Goal: Task Accomplishment & Management: Use online tool/utility

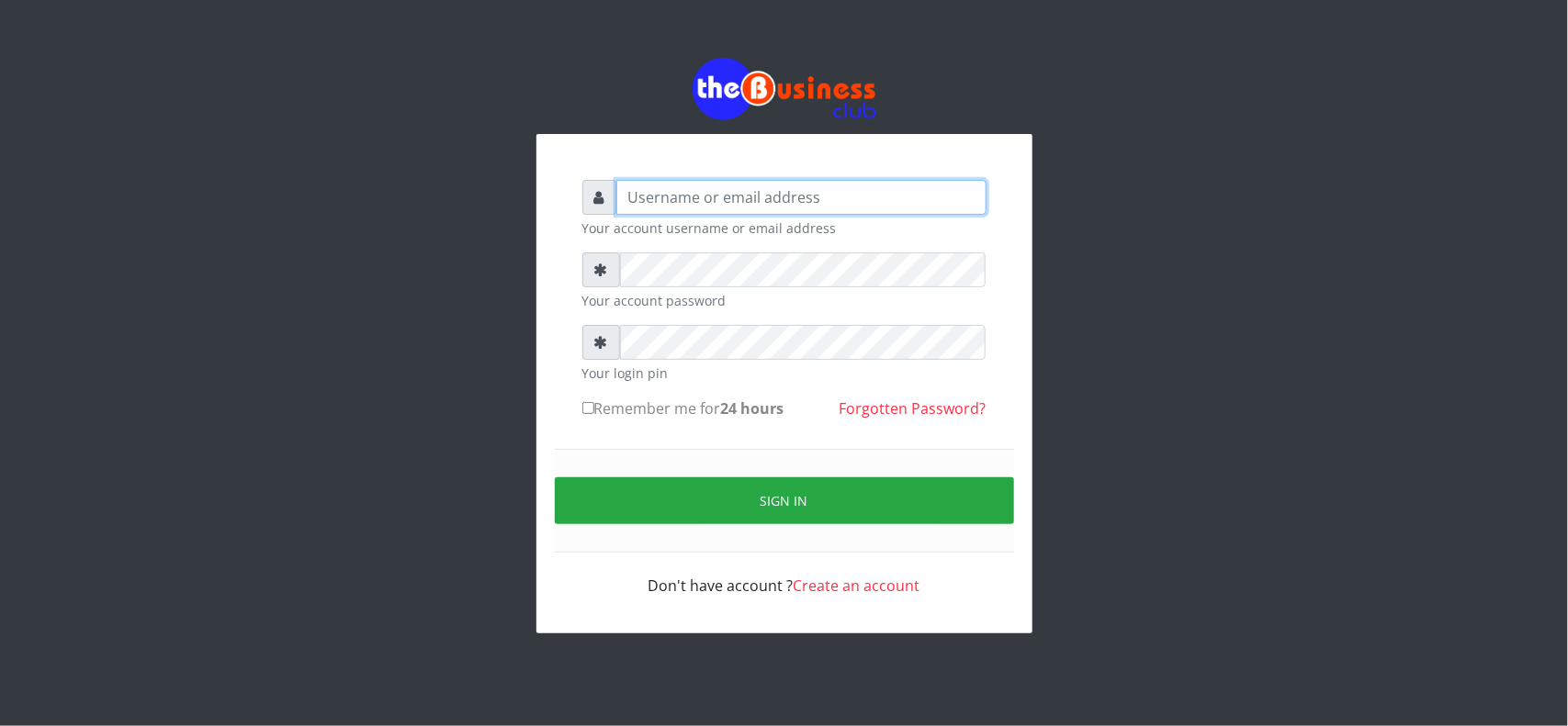
type input "[EMAIL_ADDRESS][DOMAIN_NAME]"
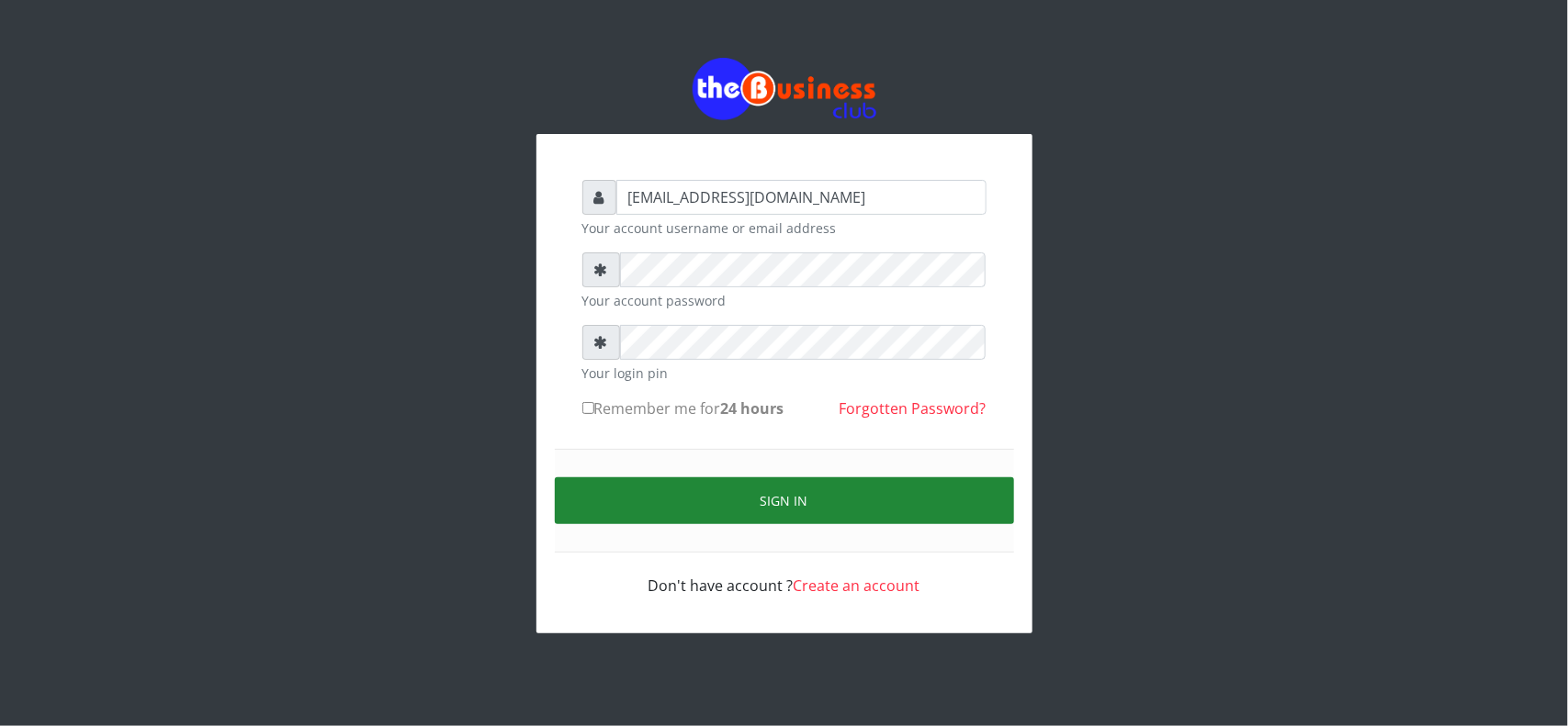
click at [767, 501] on button "Sign in" at bounding box center [785, 500] width 460 height 47
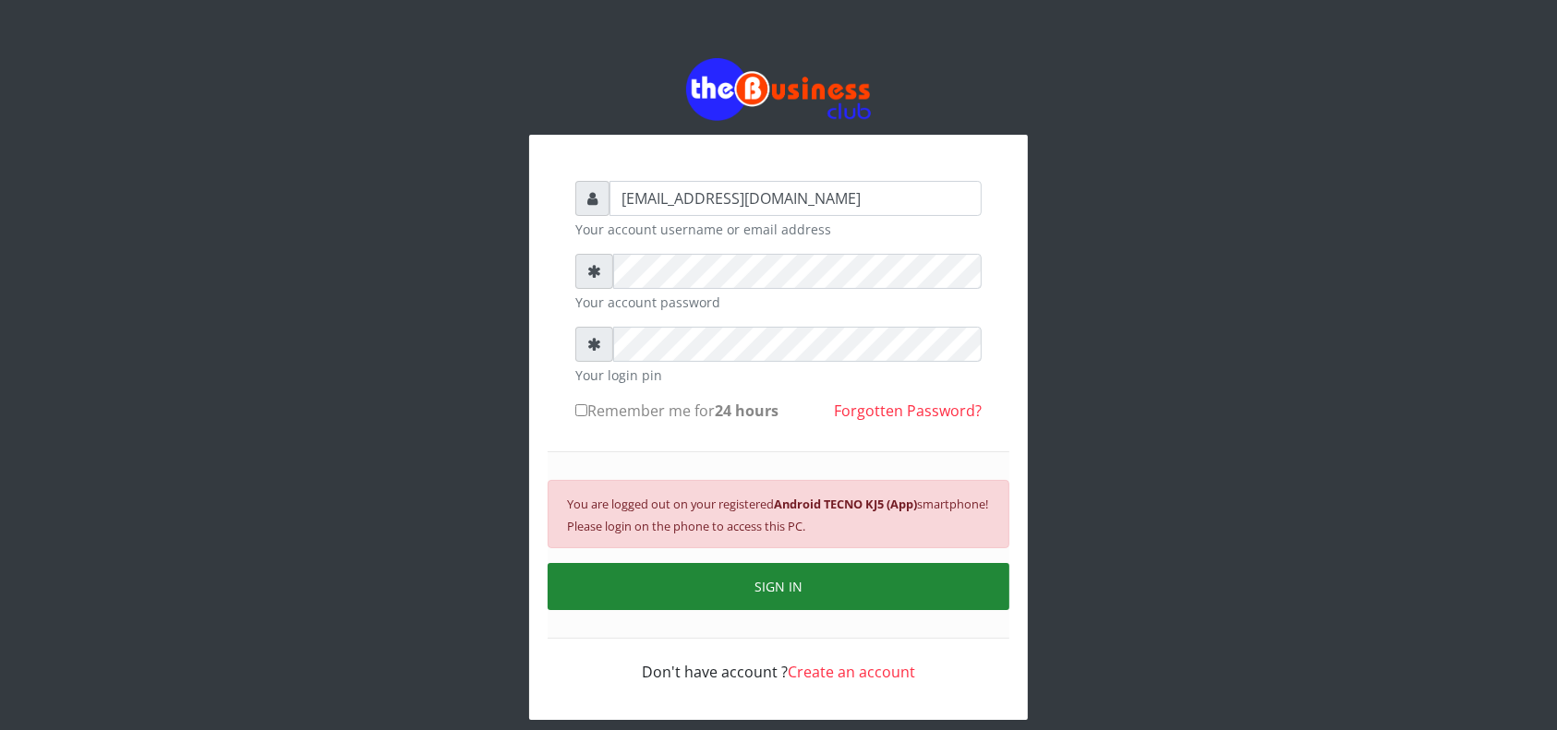
click at [757, 572] on button "SIGN IN" at bounding box center [778, 586] width 462 height 47
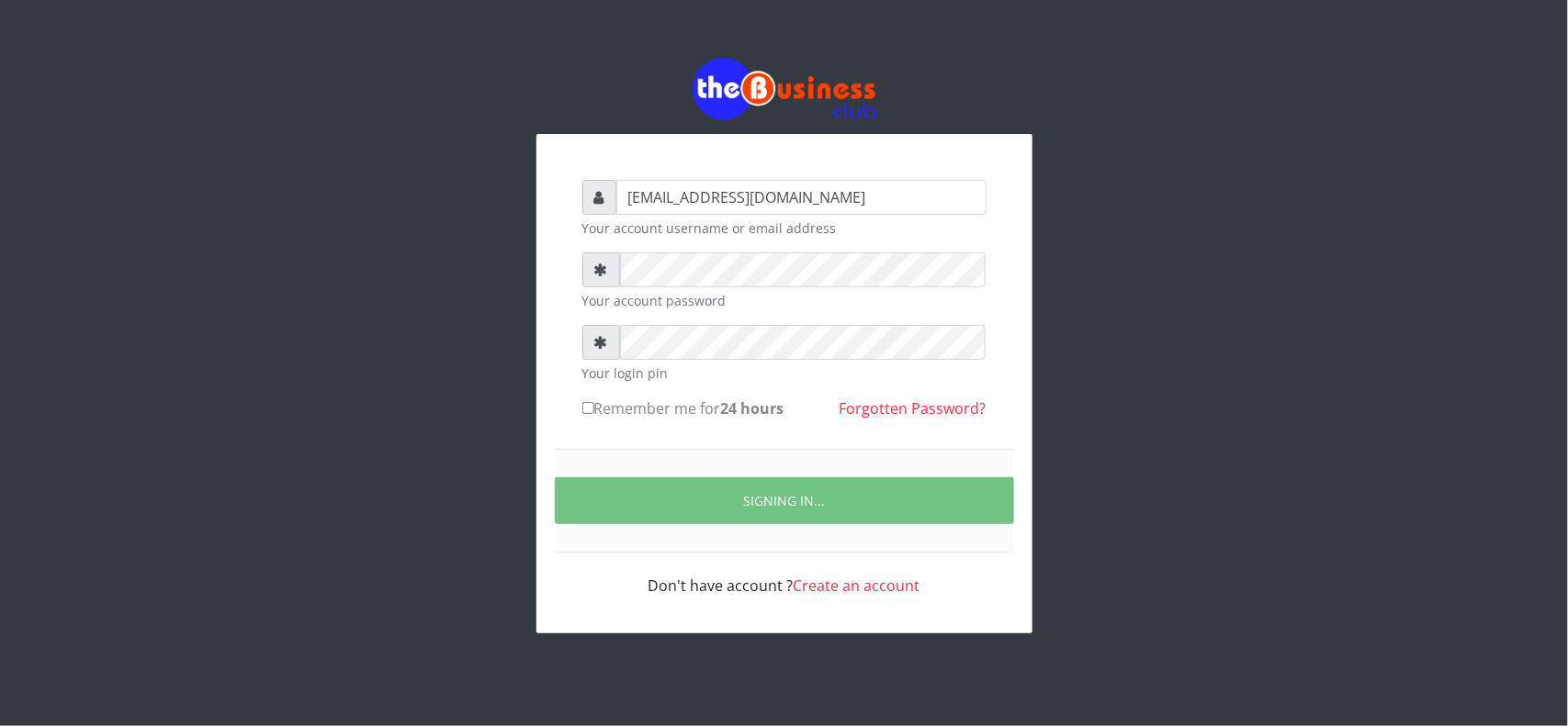
click at [759, 475] on div "SIGNING IN..." at bounding box center [785, 500] width 460 height 103
drag, startPoint x: 588, startPoint y: 409, endPoint x: 655, endPoint y: 381, distance: 72.6
click at [655, 381] on form "iriemiehis77@gmail.com Your account username or email address Your account pass…" at bounding box center [784, 388] width 404 height 417
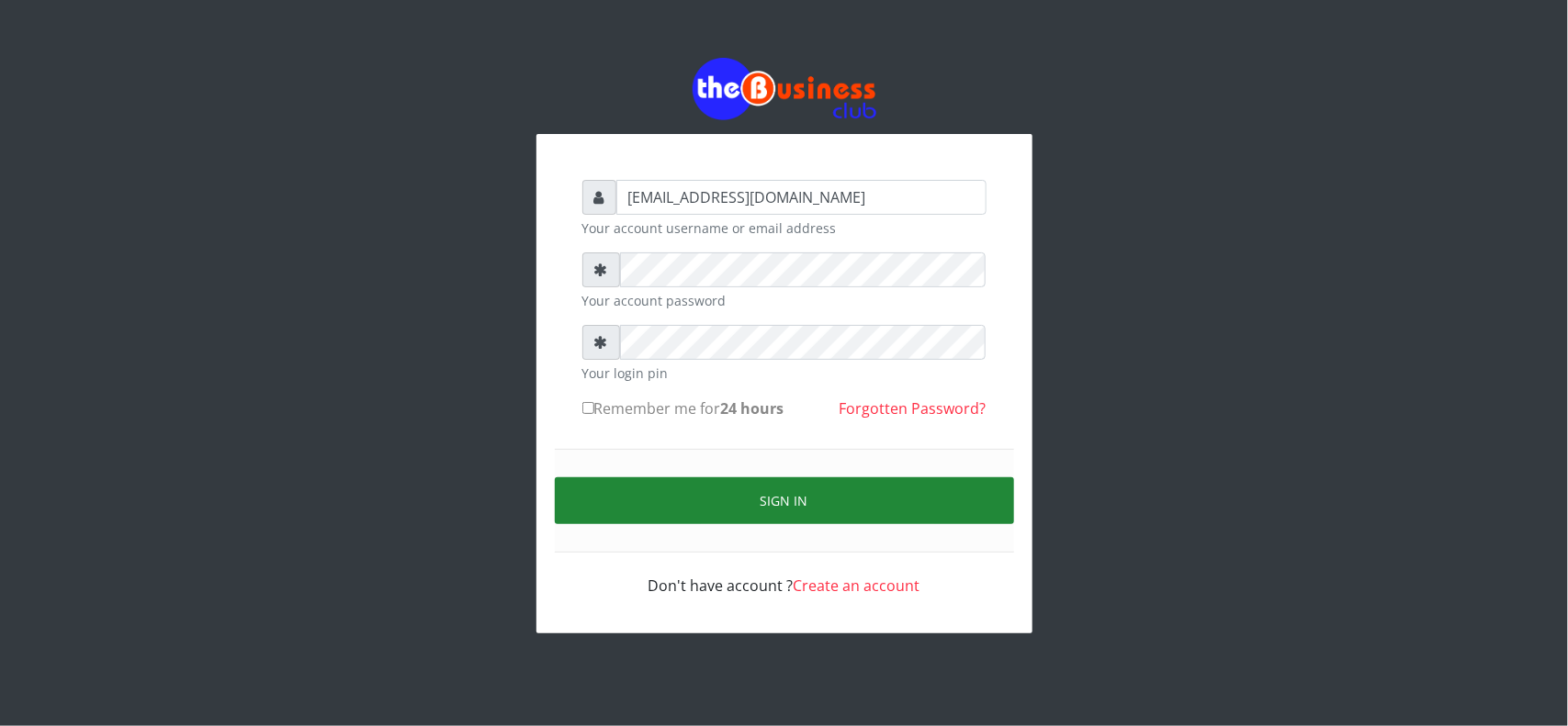
click at [763, 498] on button "Sign in" at bounding box center [785, 500] width 460 height 47
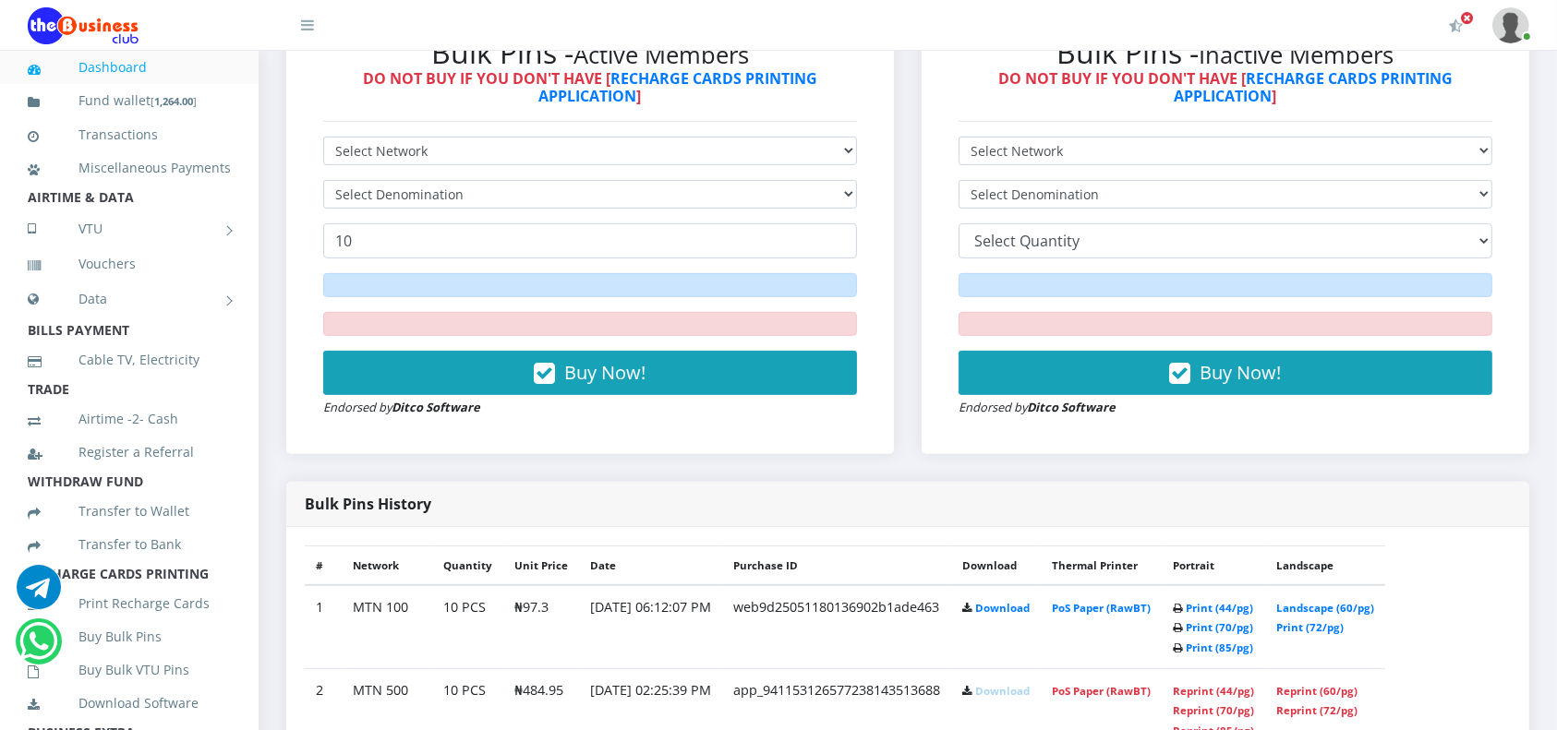
scroll to position [583, 0]
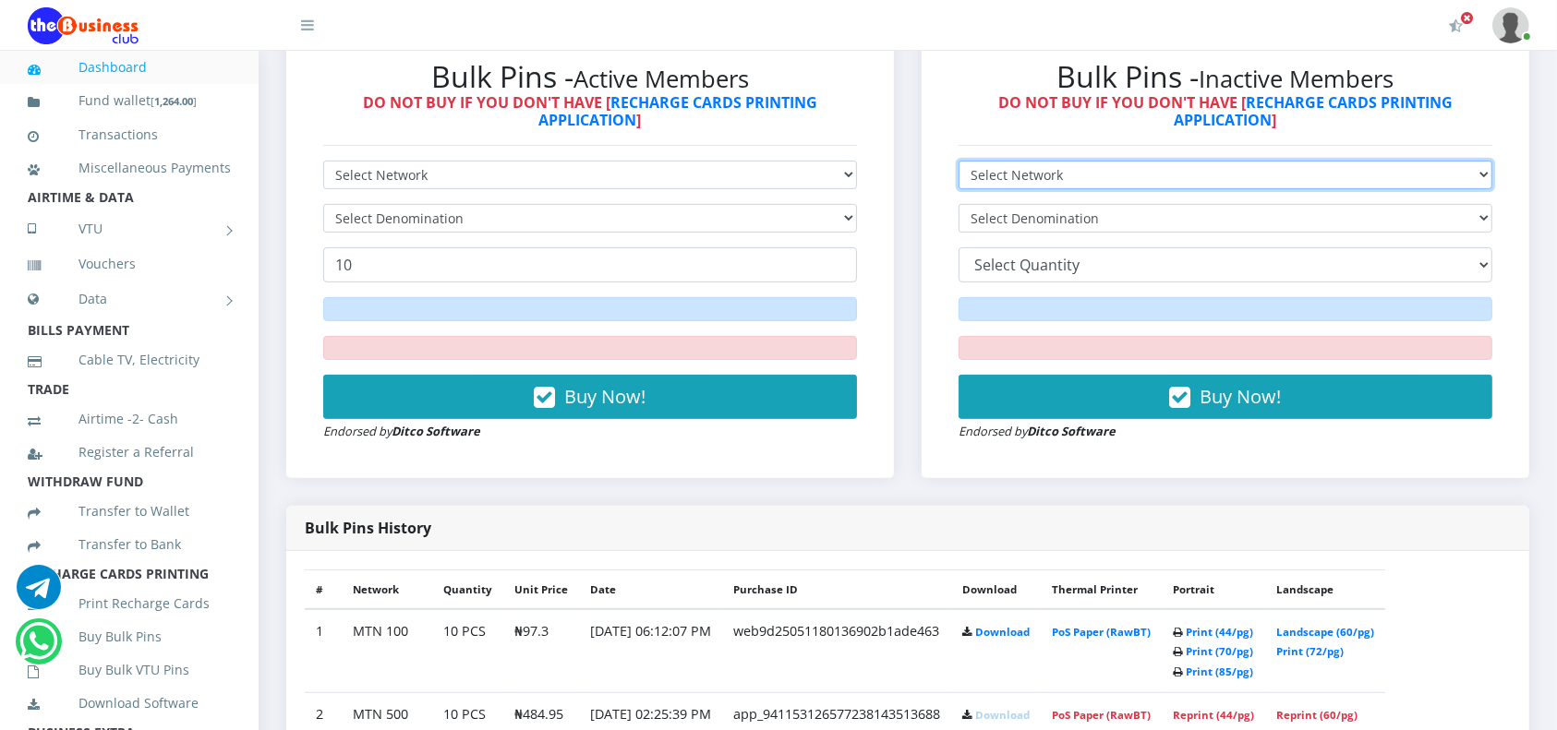
click at [1475, 168] on select "Select Network MTN Globacom 9Mobile Airtel" at bounding box center [1225, 175] width 534 height 29
select select "MTN"
click at [958, 161] on select "Select Network MTN Globacom 9Mobile Airtel" at bounding box center [1225, 175] width 534 height 29
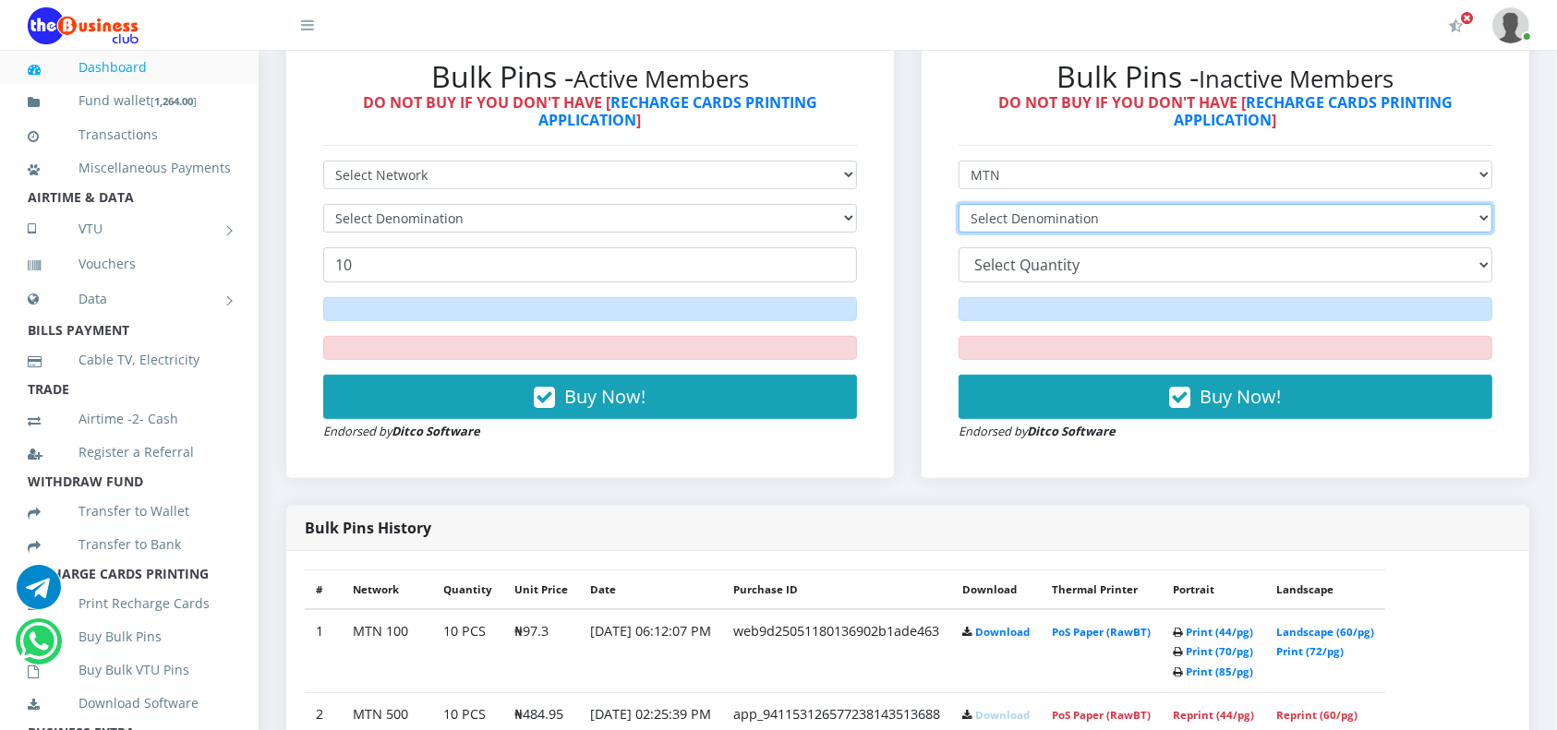
click at [1087, 220] on select "Select Denomination" at bounding box center [1225, 218] width 534 height 29
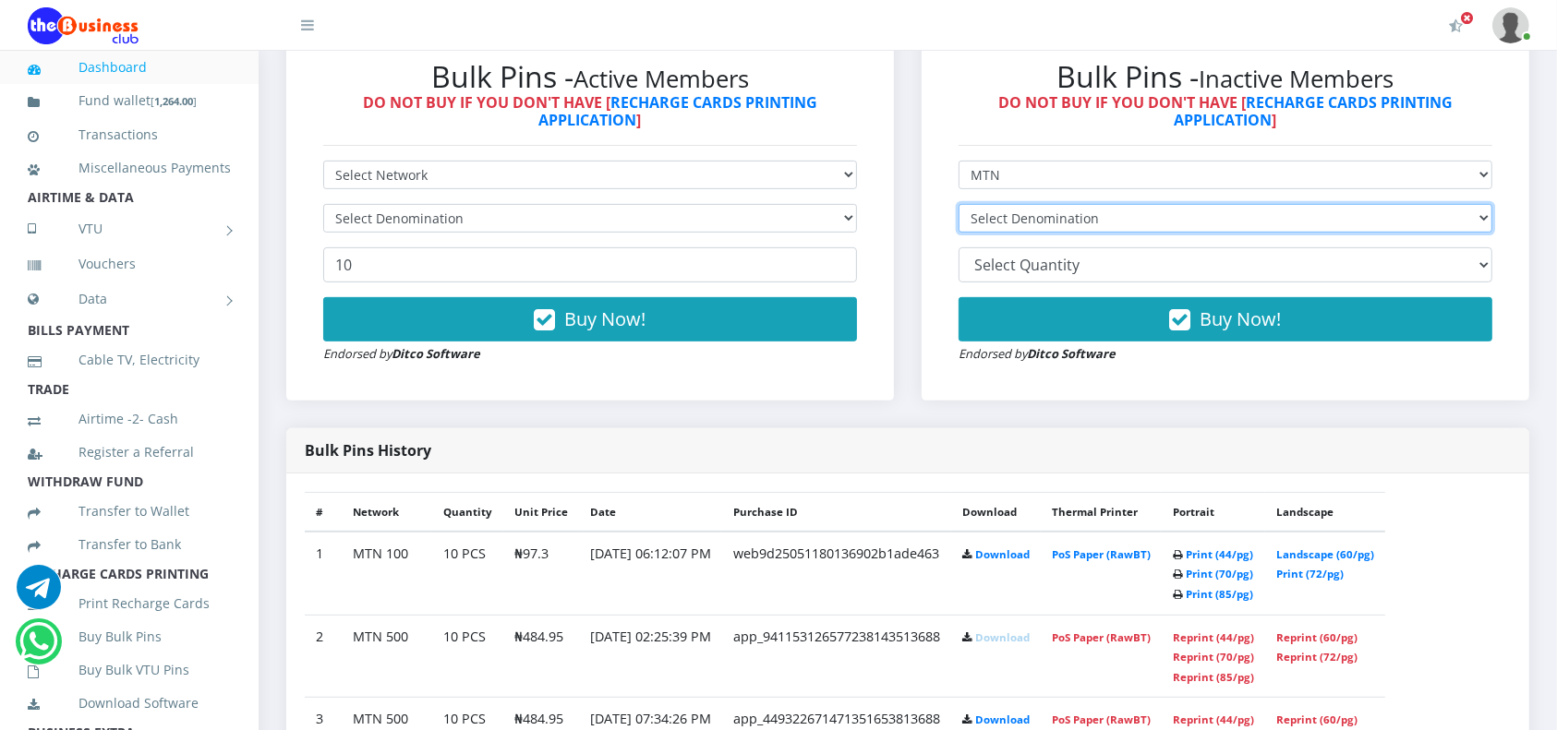
click at [1087, 220] on select "Select Denomination" at bounding box center [1225, 218] width 534 height 29
click at [1099, 219] on select "Select Denomination" at bounding box center [1225, 218] width 534 height 29
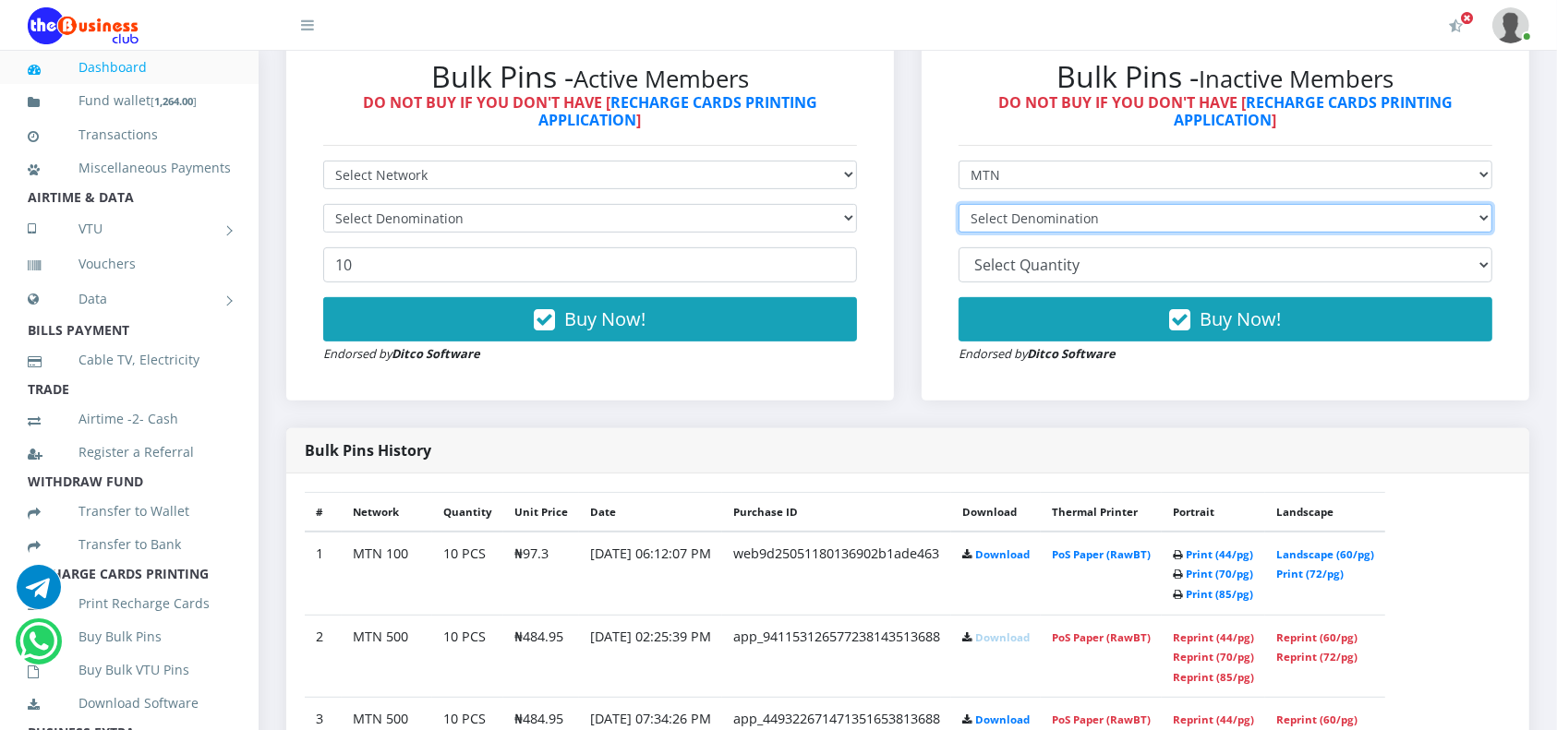
click at [1099, 219] on select "Select Denomination" at bounding box center [1225, 218] width 534 height 29
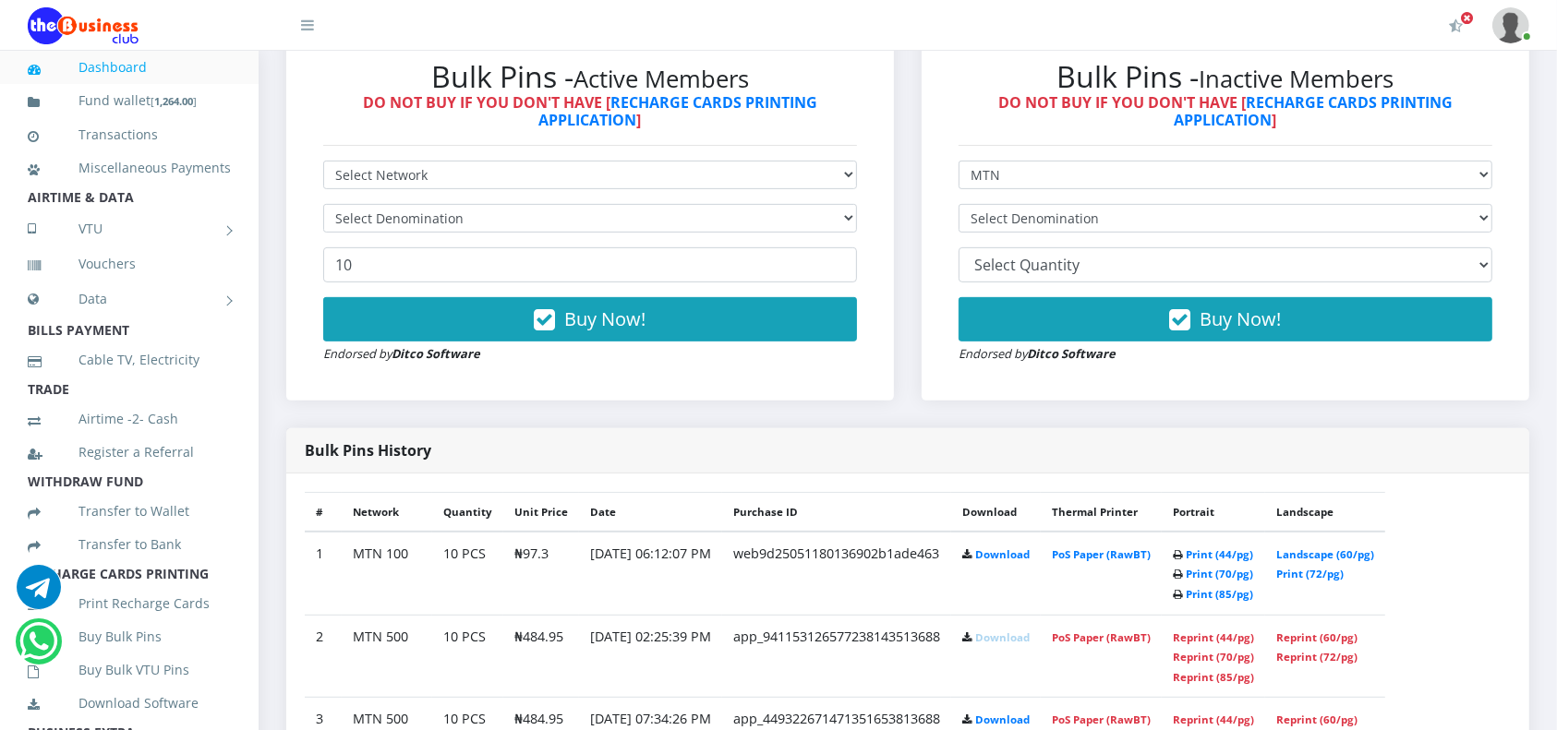
drag, startPoint x: 1542, startPoint y: 386, endPoint x: 1575, endPoint y: 139, distance: 248.7
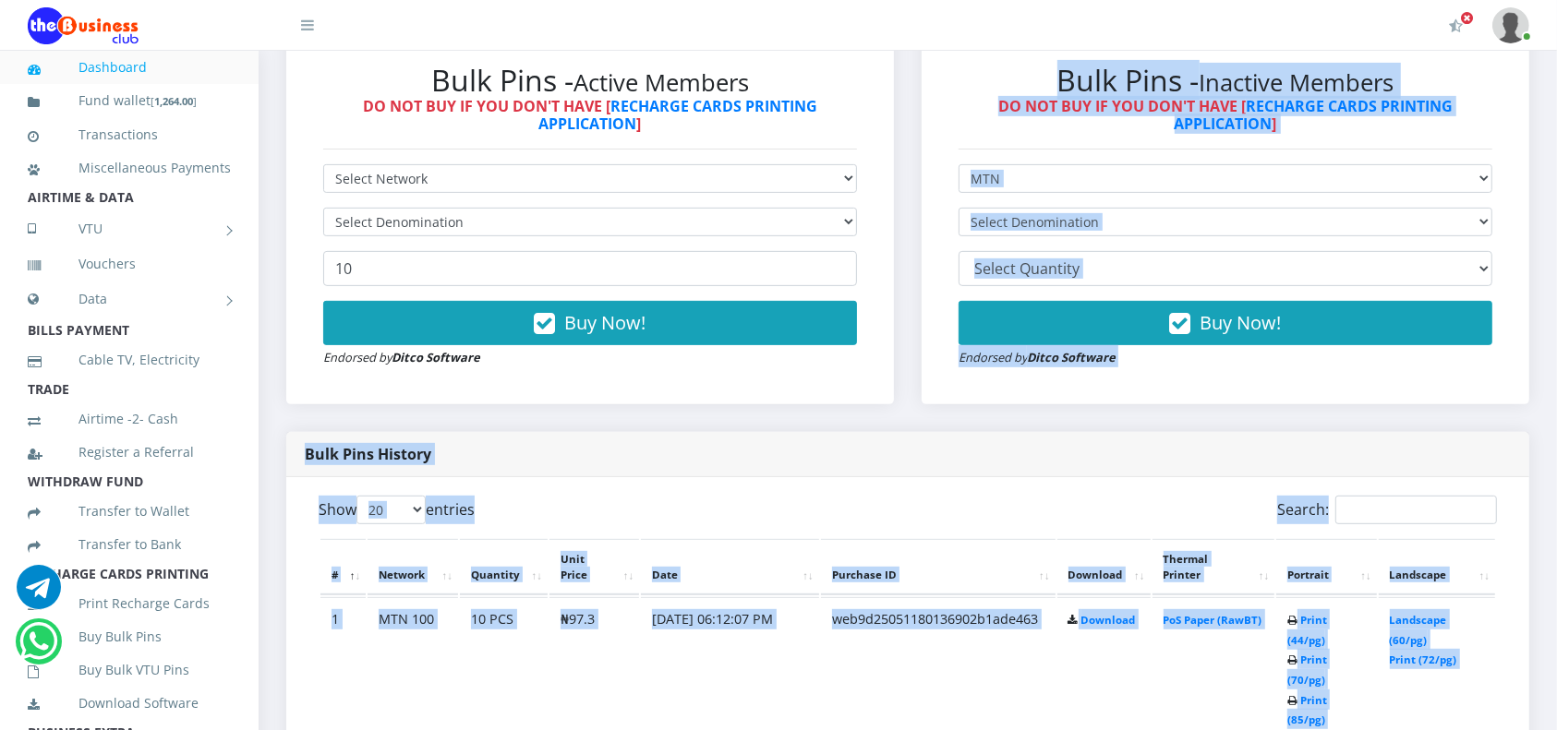
scroll to position [0, 0]
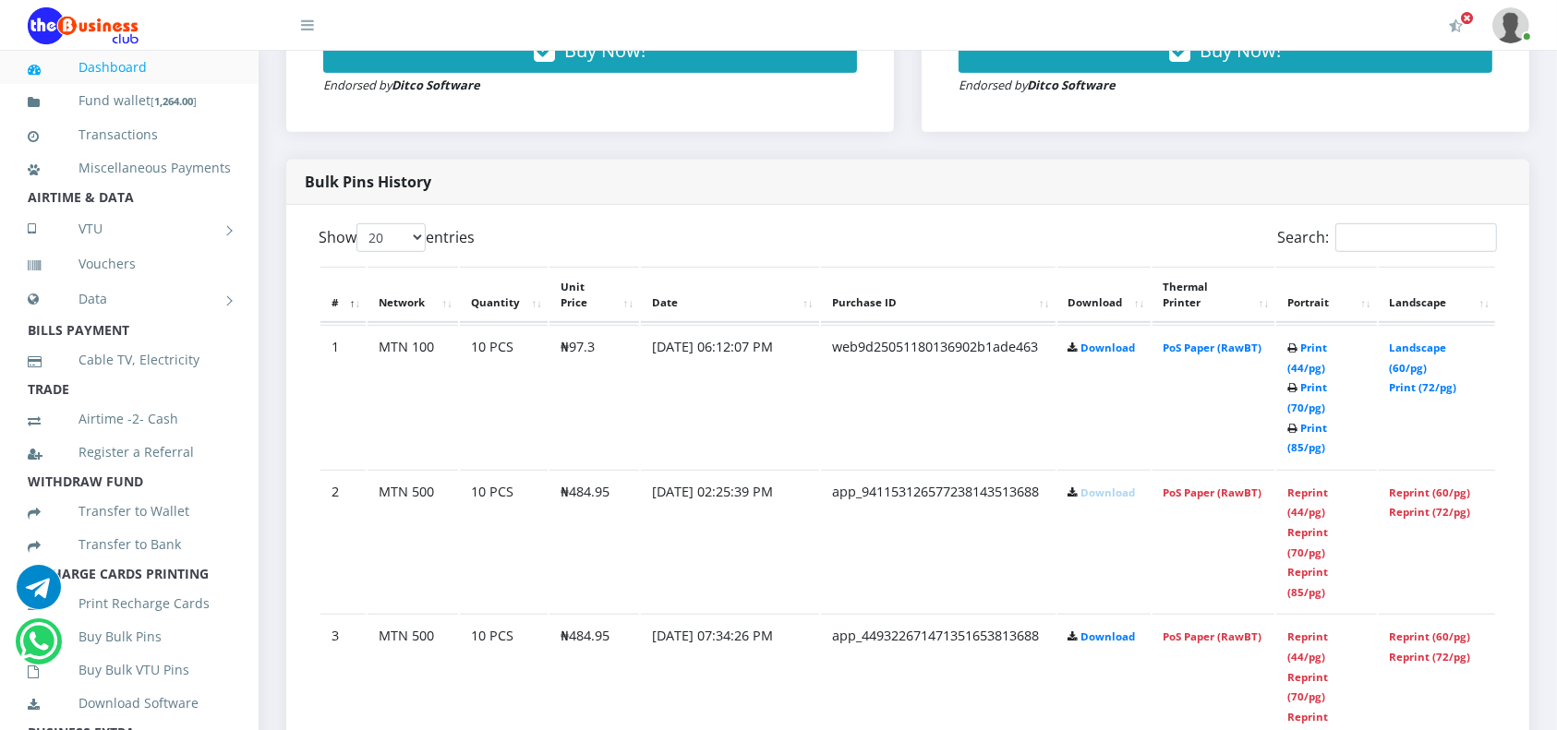
scroll to position [1008, 0]
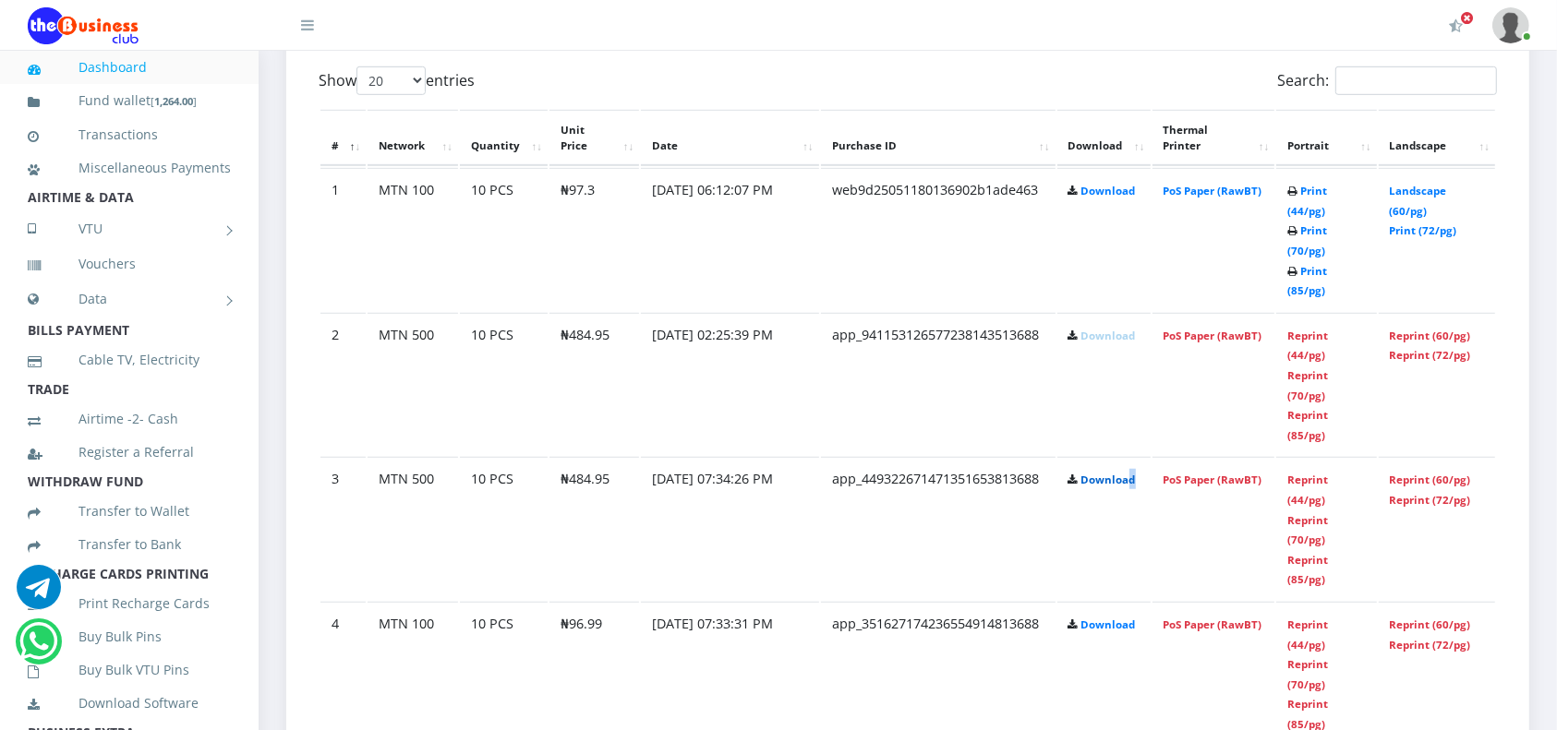
drag, startPoint x: 1154, startPoint y: 418, endPoint x: 1123, endPoint y: 414, distance: 31.7
click at [1123, 457] on id "3 MTN 500 10 PCS ₦484.95 05.Aug.2025 07:34:26 PM app_449322671471351653813688 D…" at bounding box center [907, 528] width 1174 height 143
click at [1138, 372] on td "Download" at bounding box center [1103, 384] width 93 height 143
click at [1305, 144] on th "Portrait" at bounding box center [1326, 138] width 100 height 57
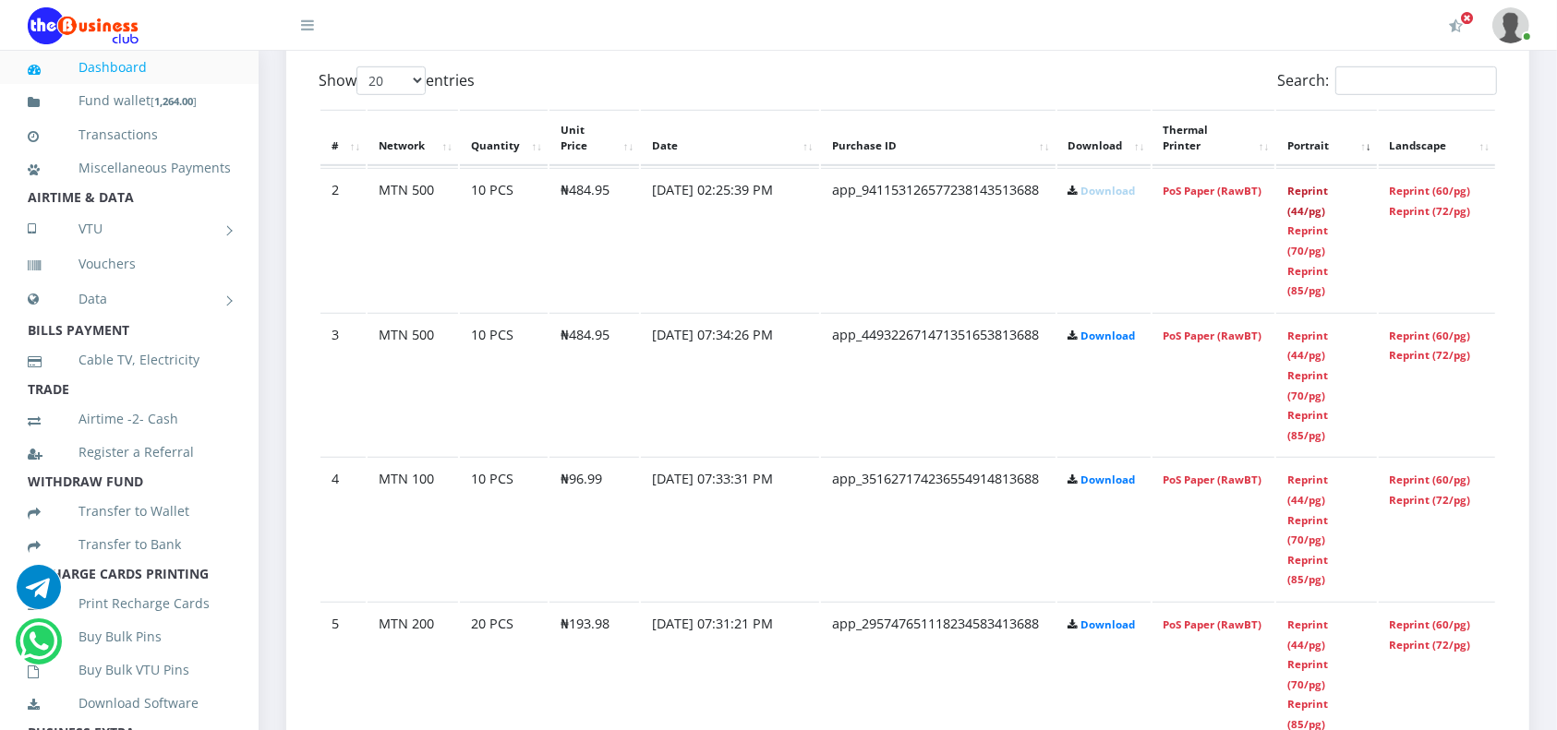
click at [1307, 204] on link "Reprint (44/pg)" at bounding box center [1307, 201] width 41 height 34
drag, startPoint x: 1305, startPoint y: 200, endPoint x: 1316, endPoint y: 197, distance: 11.7
click at [1316, 197] on td "Reprint (44/pg) Reprint (70/pg) Reprint (85/pg)" at bounding box center [1326, 239] width 100 height 143
click at [1316, 197] on link "Reprint (44/pg)" at bounding box center [1307, 201] width 41 height 34
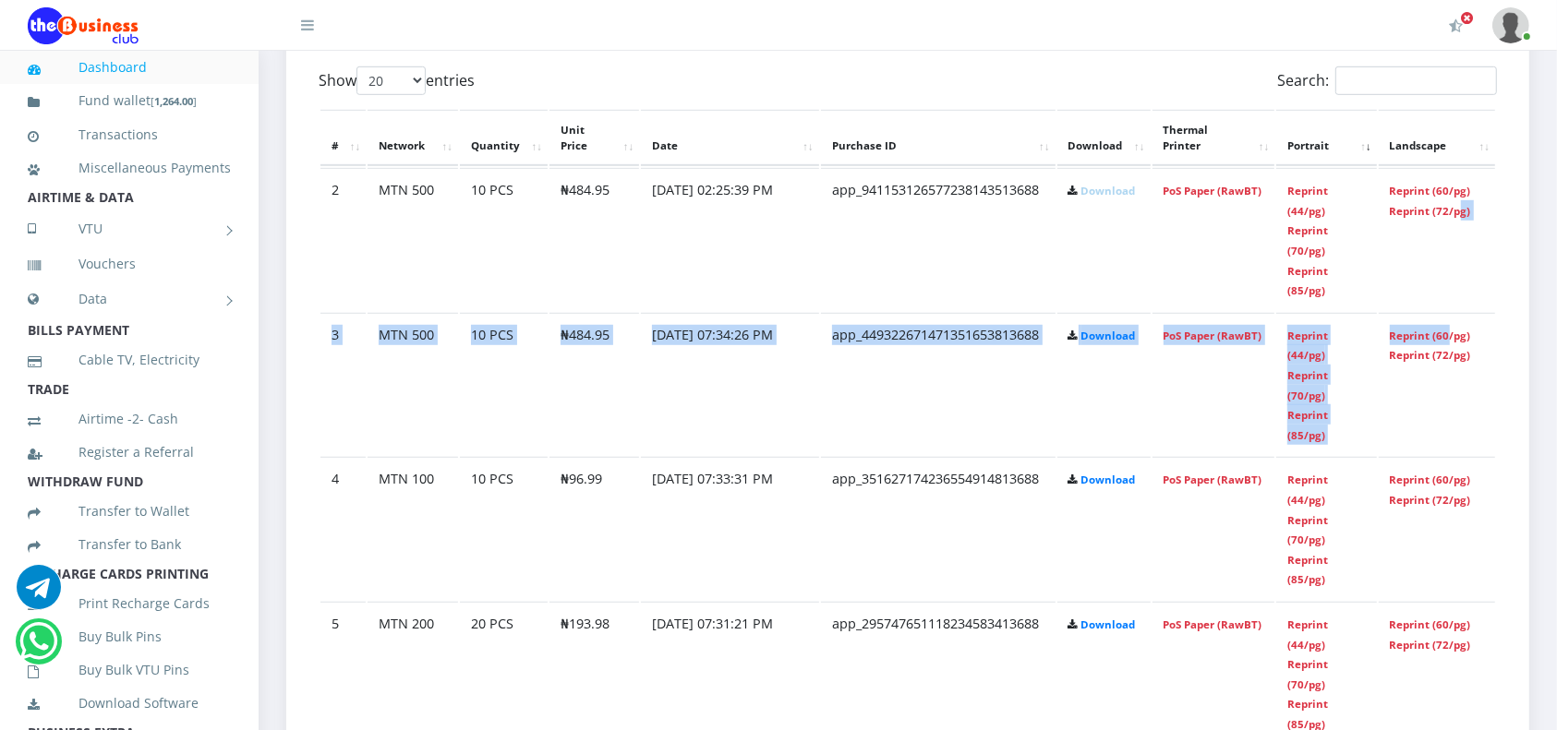
drag, startPoint x: 1442, startPoint y: 310, endPoint x: 1455, endPoint y: 286, distance: 27.3
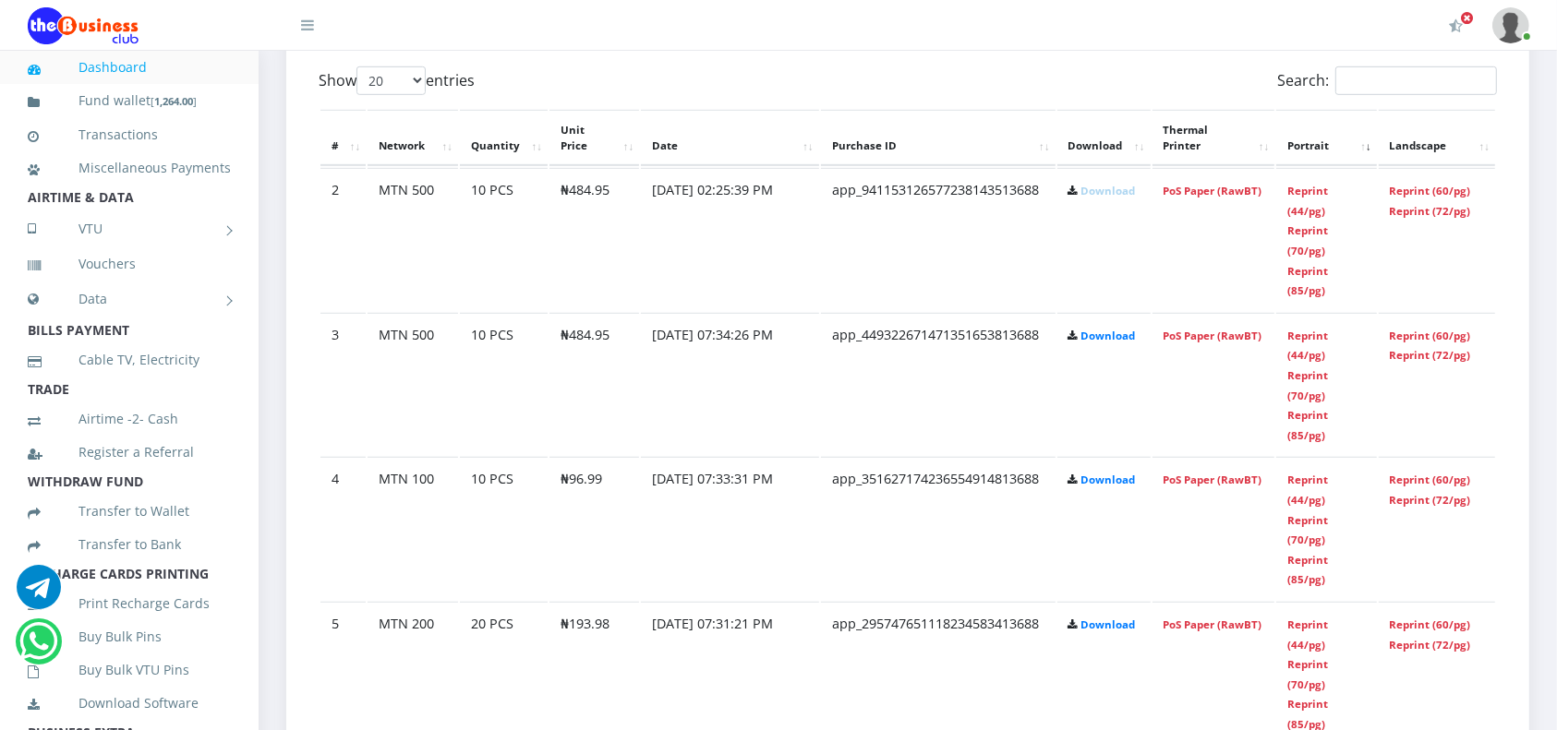
click at [1334, 18] on div "My Profile Settings Logout" at bounding box center [940, 26] width 1178 height 52
click at [1300, 141] on th "Portrait" at bounding box center [1326, 138] width 100 height 57
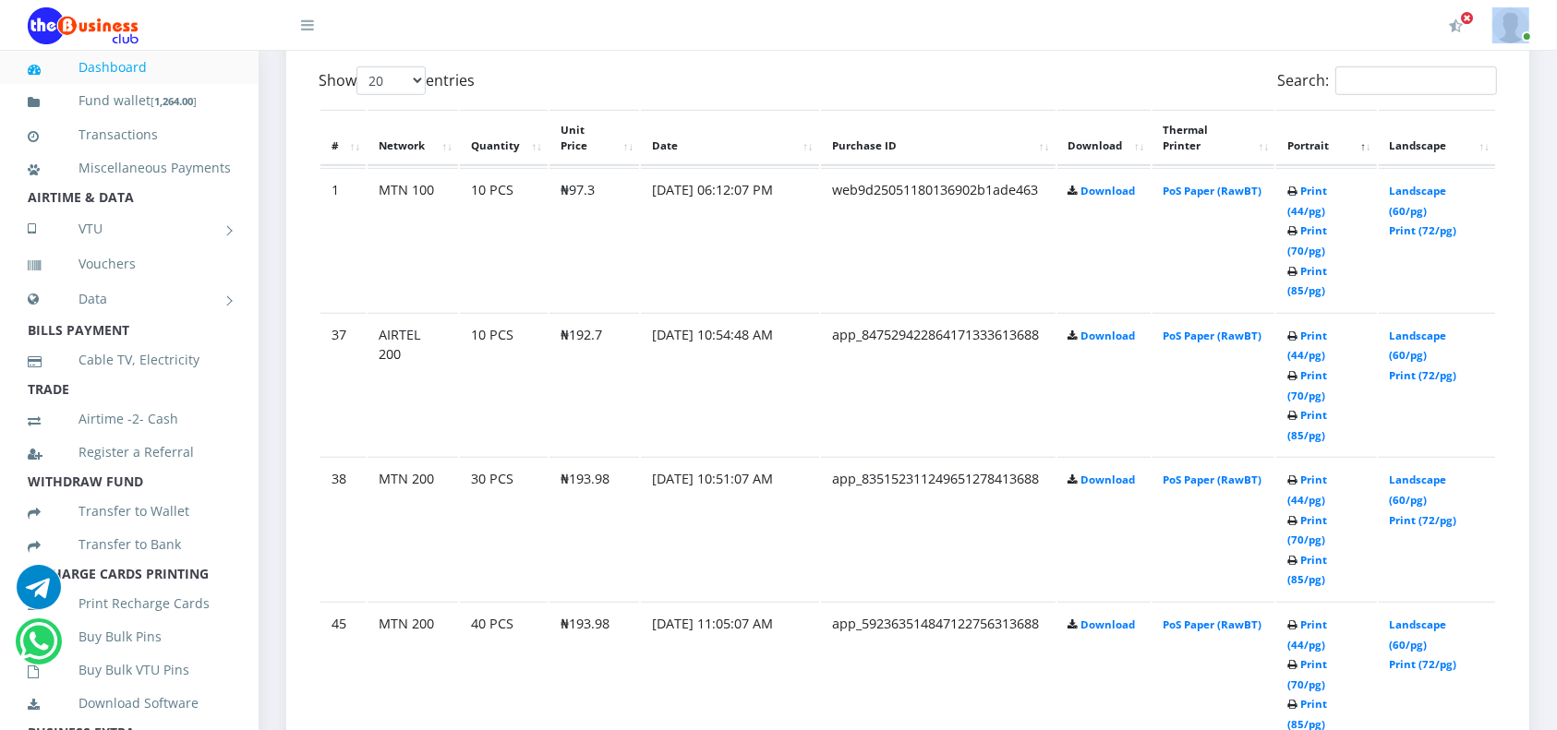
click at [1300, 141] on th "Portrait" at bounding box center [1326, 138] width 100 height 57
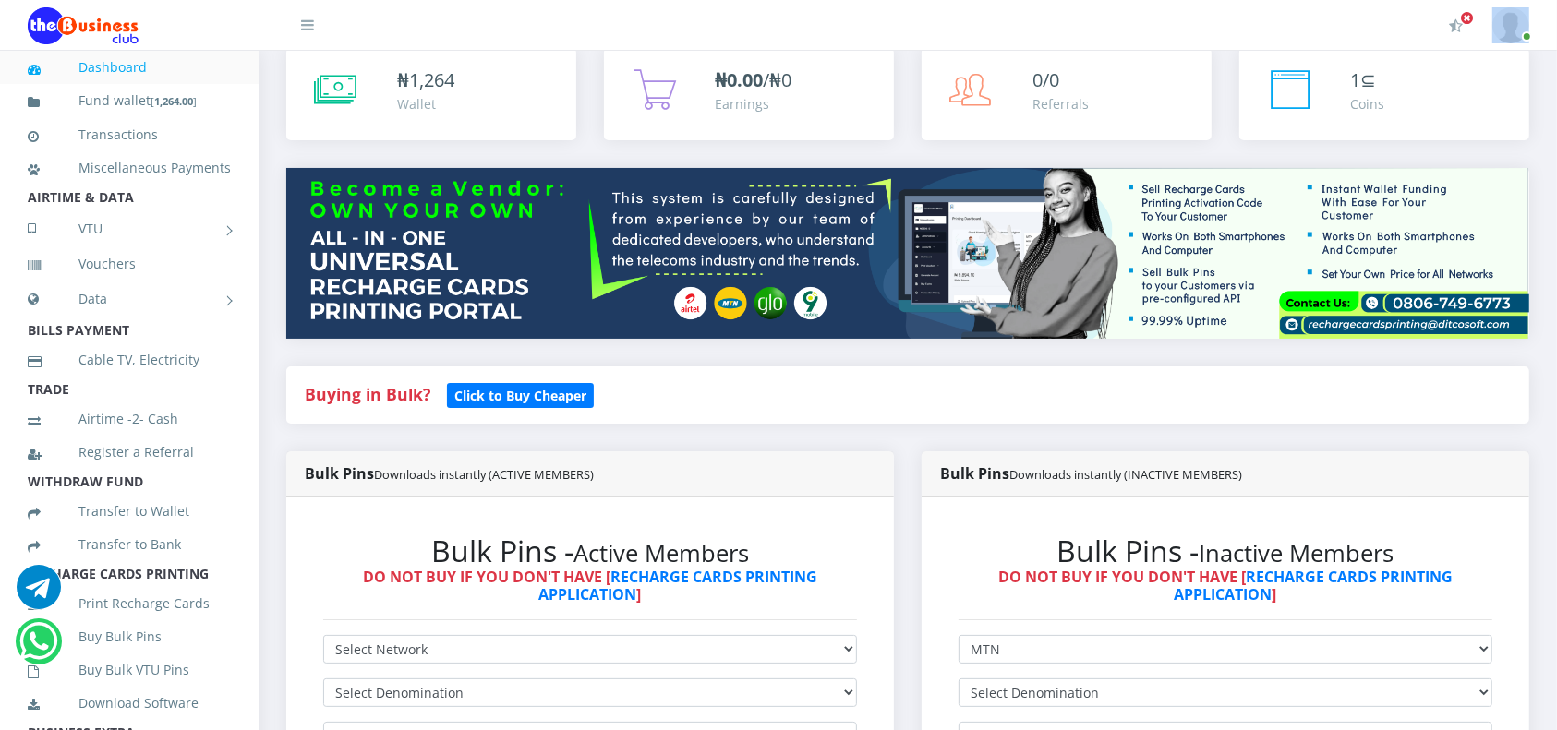
scroll to position [0, 0]
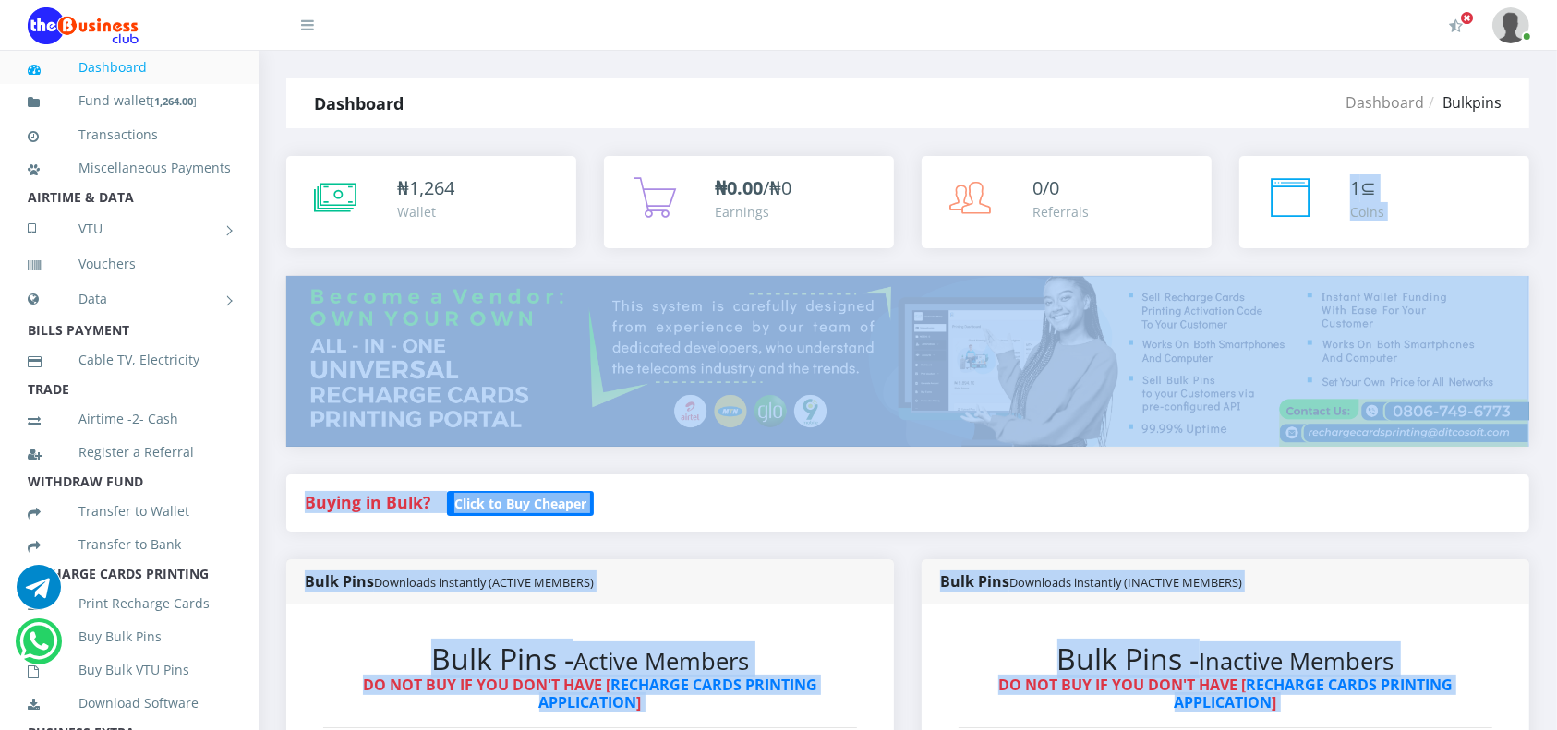
drag, startPoint x: 1373, startPoint y: 129, endPoint x: 1569, endPoint y: 86, distance: 201.4
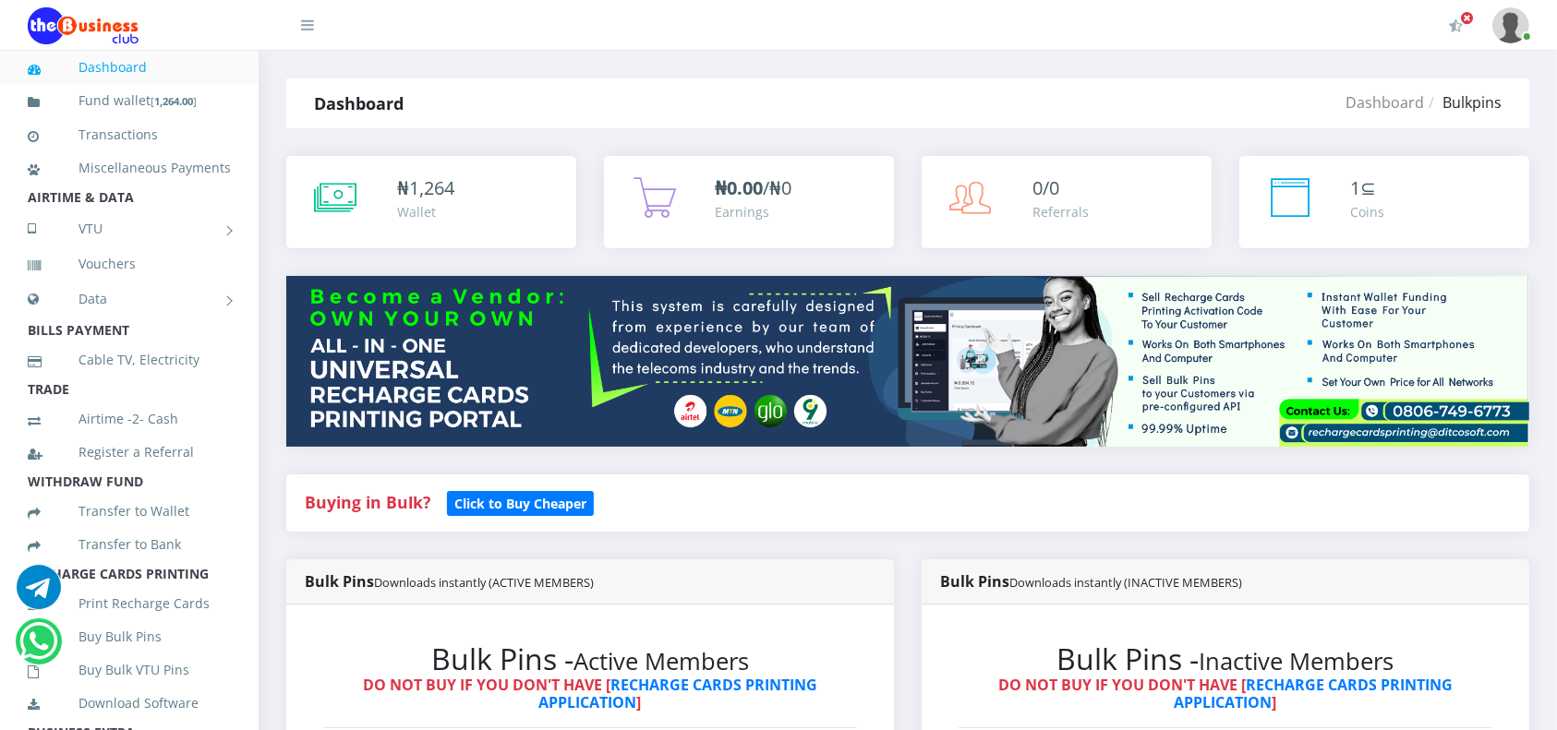
click at [1263, 126] on div "Dashboard Bulkpins" at bounding box center [1115, 103] width 828 height 50
